Goal: Task Accomplishment & Management: Manage account settings

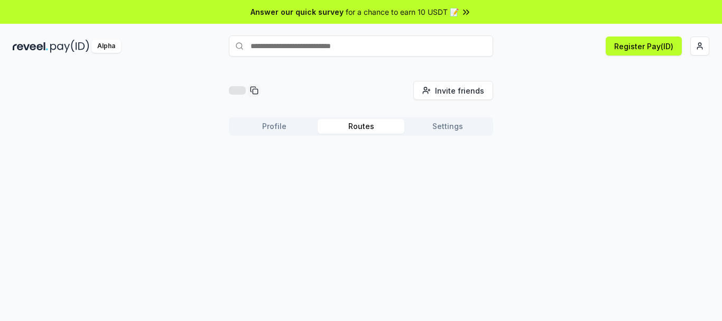
click at [359, 123] on button "Routes" at bounding box center [361, 126] width 87 height 15
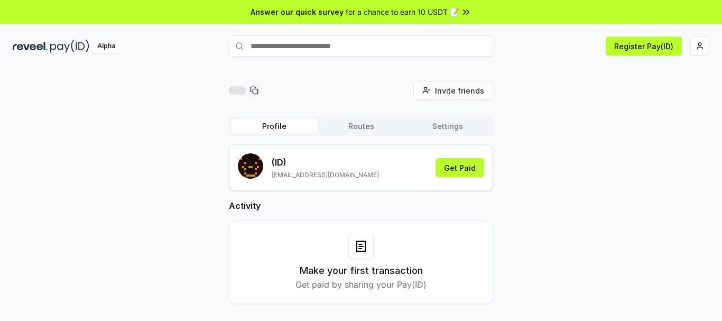
click at [294, 123] on button "Profile" at bounding box center [274, 126] width 87 height 15
click at [353, 123] on button "Routes" at bounding box center [361, 126] width 87 height 15
click at [283, 123] on button "Profile" at bounding box center [274, 126] width 87 height 15
click at [466, 125] on button "Settings" at bounding box center [448, 126] width 87 height 15
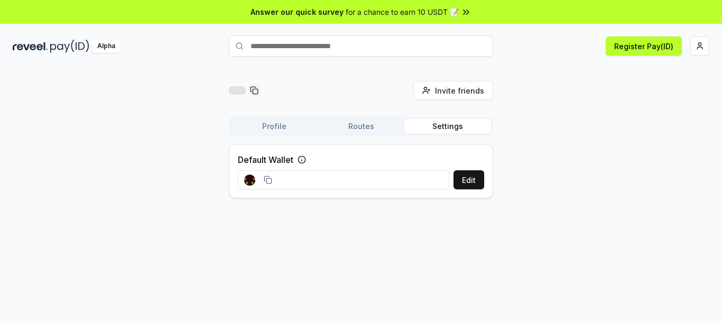
click at [281, 134] on div "Profile Routes Settings" at bounding box center [361, 126] width 264 height 19
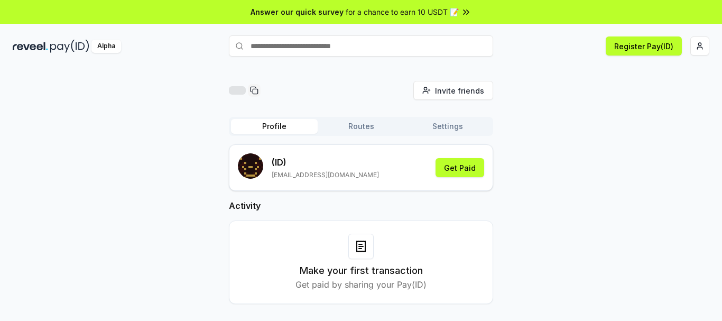
click at [286, 125] on button "Profile" at bounding box center [274, 126] width 87 height 15
click at [620, 134] on div "Invite friends Invite Profile Routes Settings (ID) [EMAIL_ADDRESS][DOMAIN_NAME]…" at bounding box center [361, 201] width 697 height 240
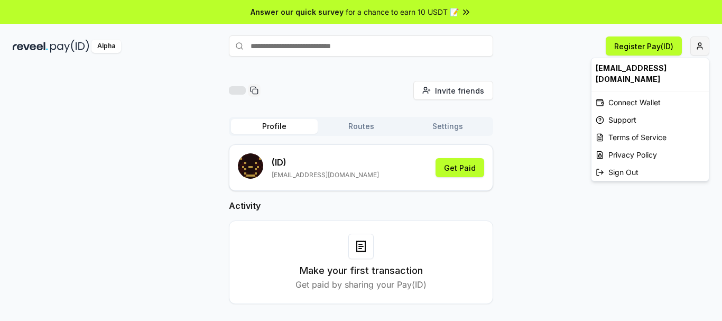
click at [709, 43] on html "Answer our quick survey for a chance to earn 10 USDT 📝 Alpha Register Pay(ID) I…" at bounding box center [361, 160] width 722 height 321
click at [656, 208] on html "Answer our quick survey for a chance to earn 10 USDT 📝 Alpha Register Pay(ID) I…" at bounding box center [361, 160] width 722 height 321
